Goal: Information Seeking & Learning: Learn about a topic

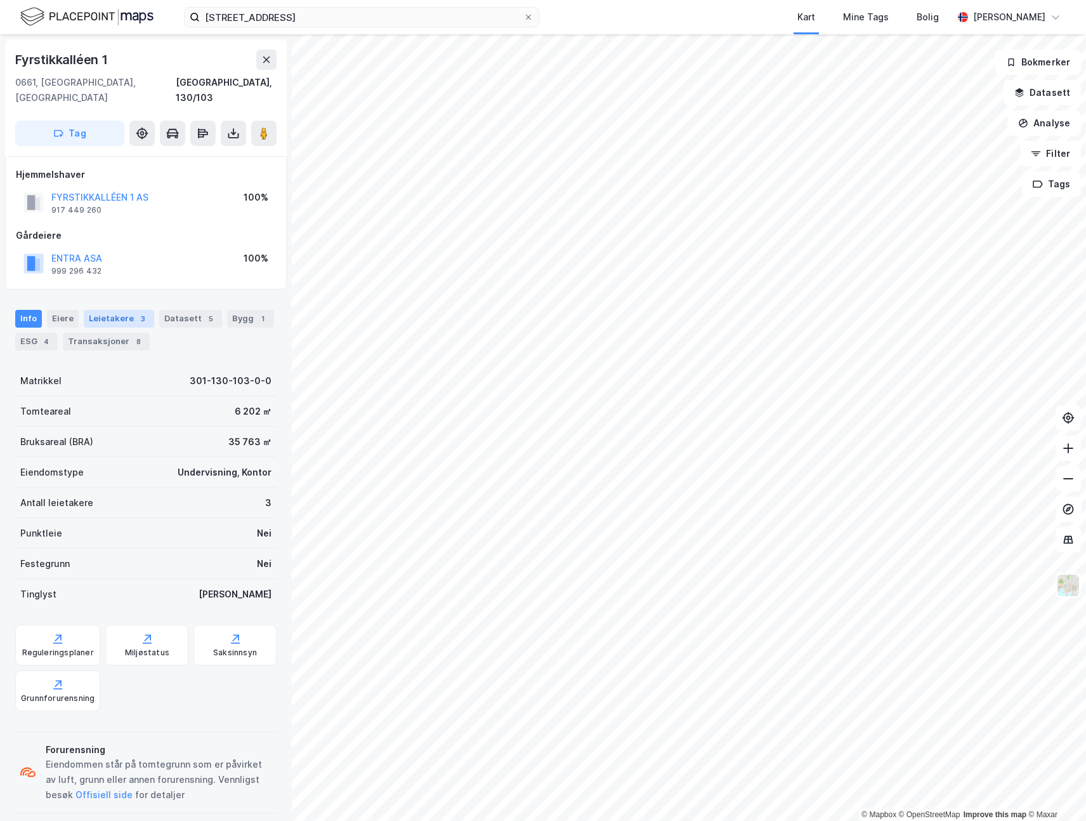
click at [105, 310] on div "Leietakere 3" at bounding box center [119, 319] width 70 height 18
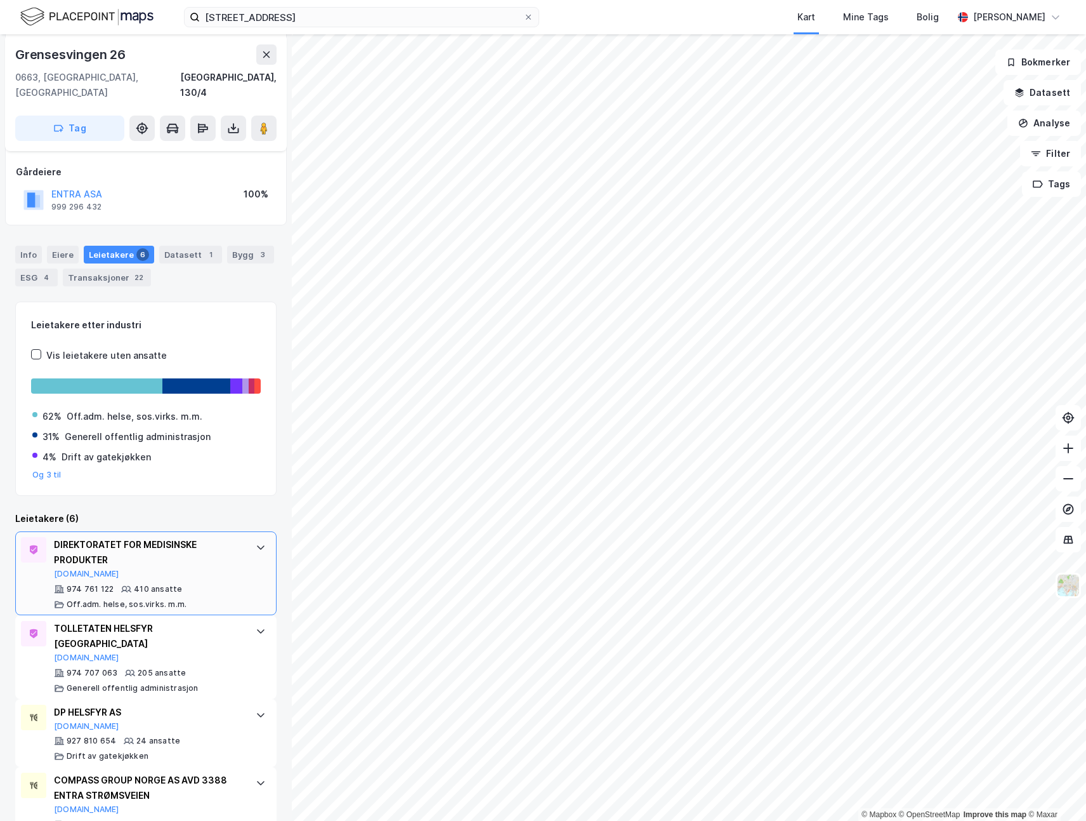
scroll to position [125, 0]
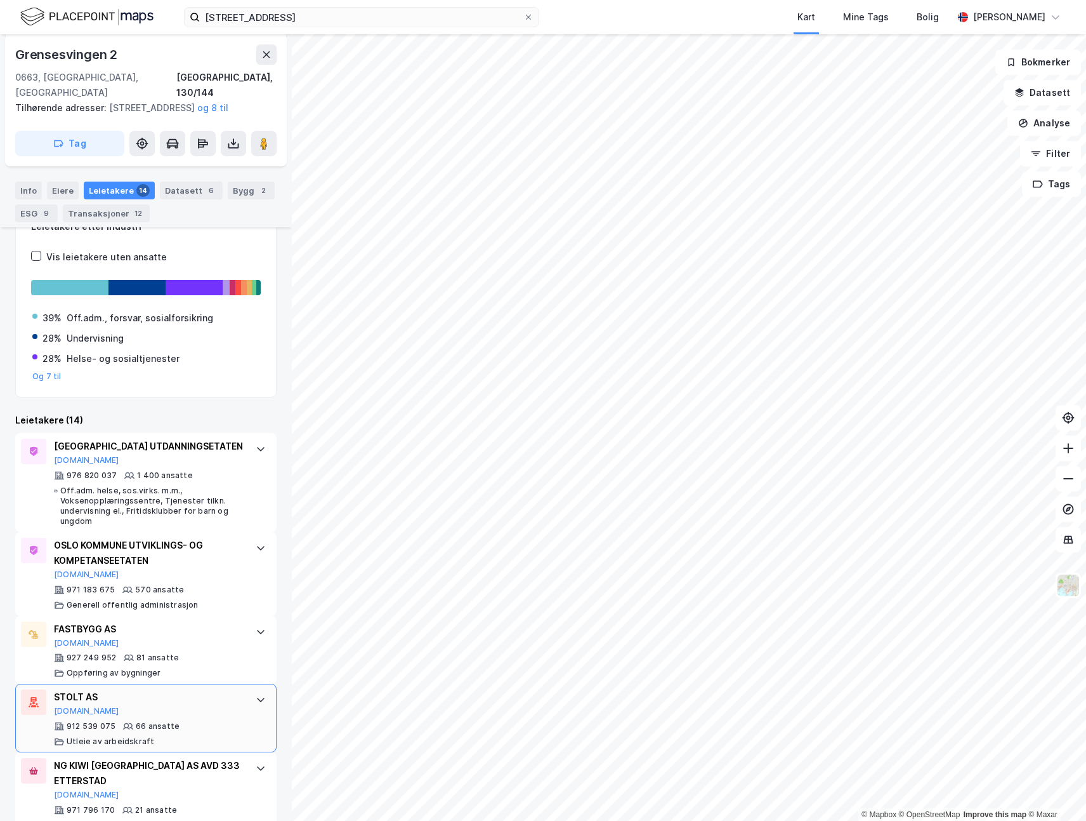
scroll to position [178, 0]
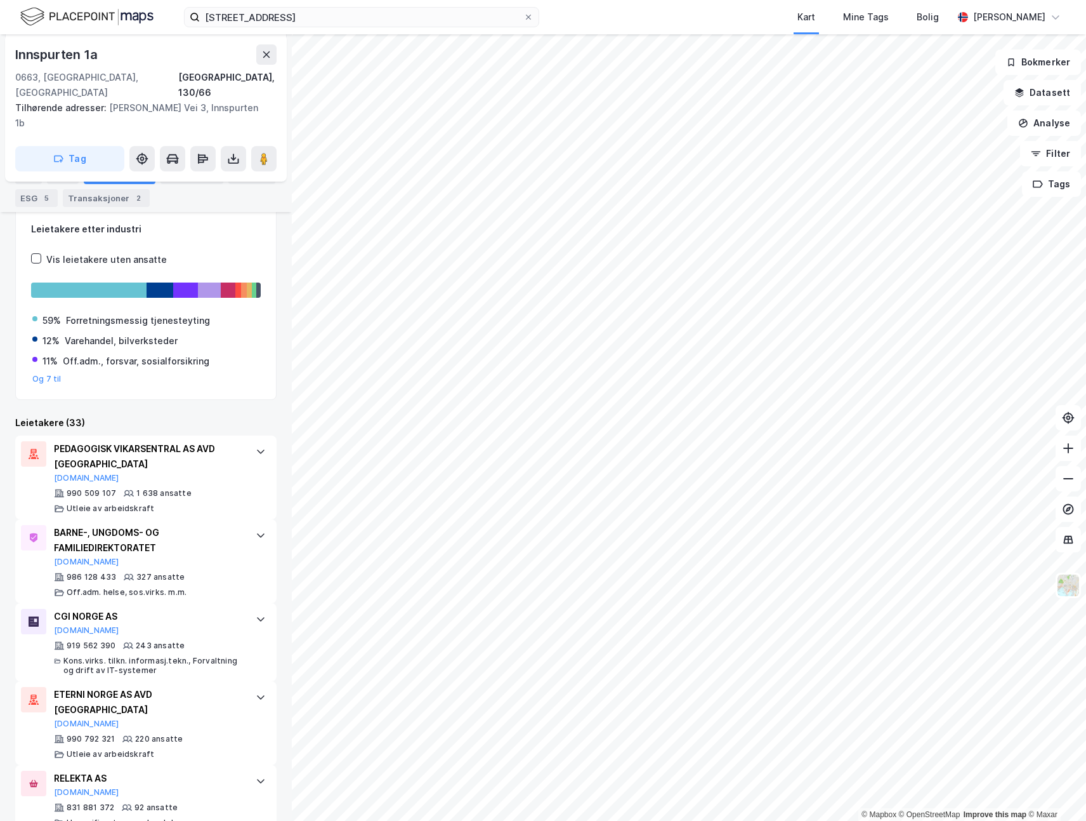
scroll to position [190, 0]
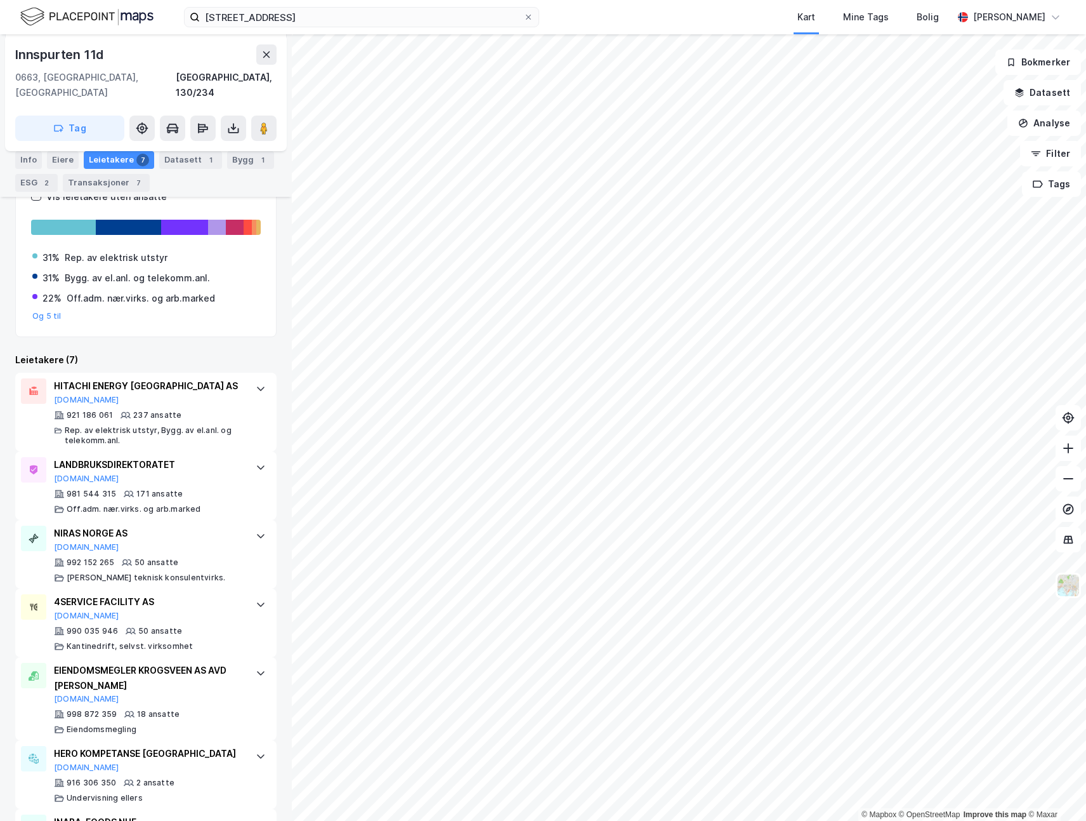
scroll to position [225, 0]
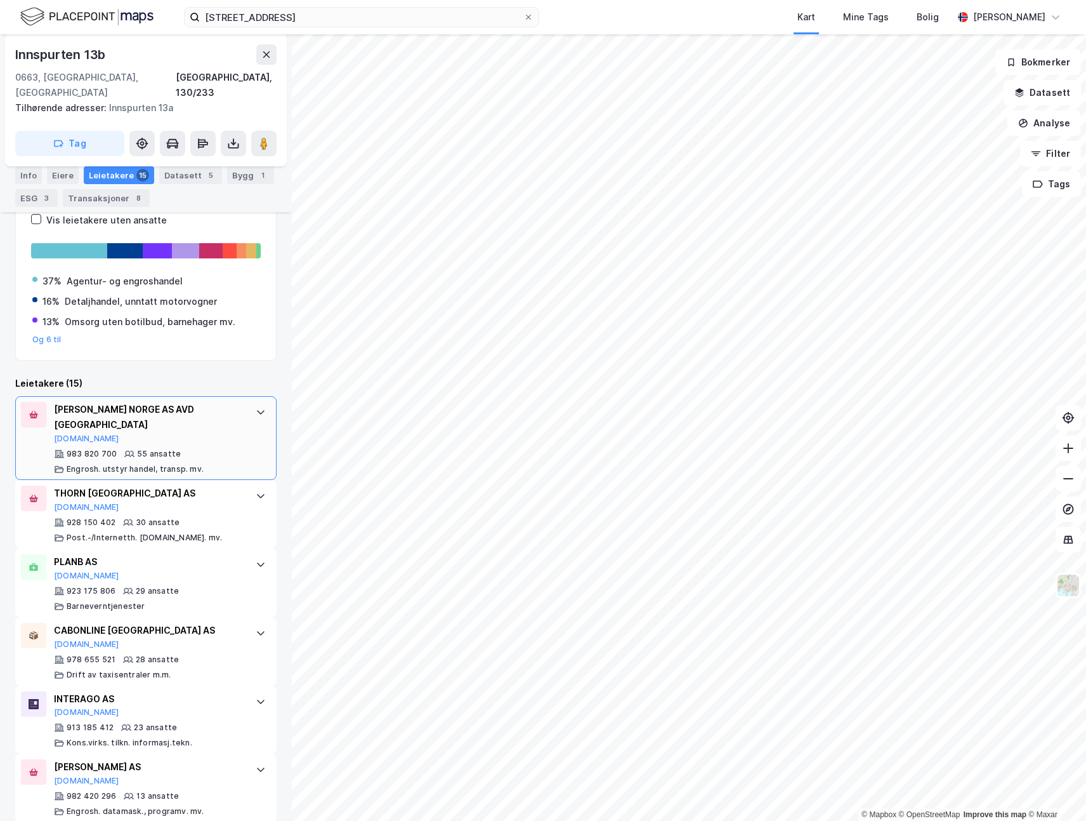
scroll to position [215, 0]
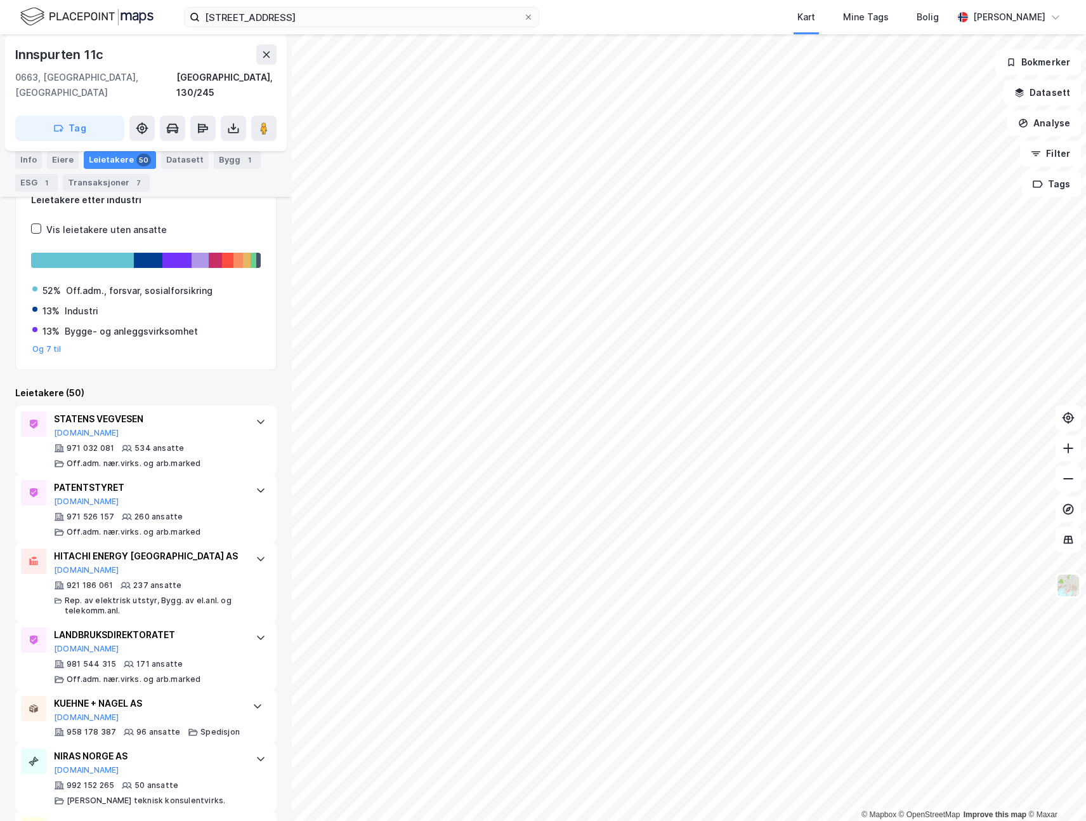
scroll to position [190, 0]
